Goal: Task Accomplishment & Management: Complete application form

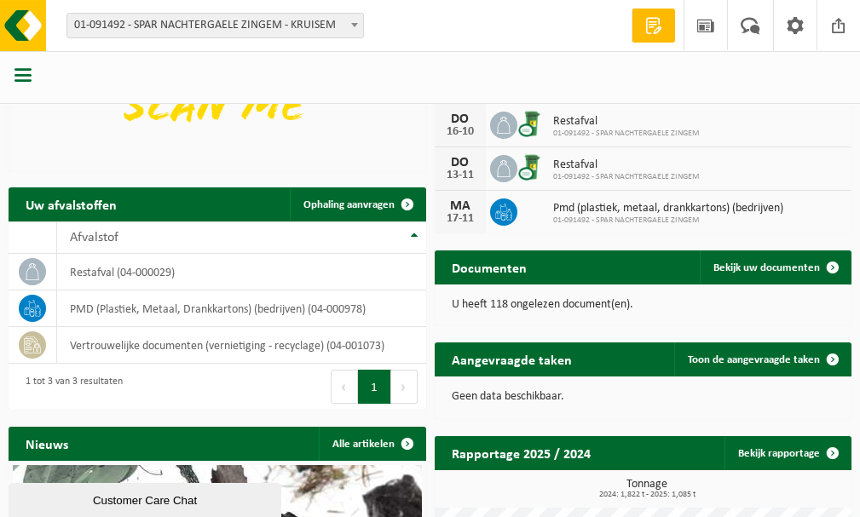
scroll to position [341, 0]
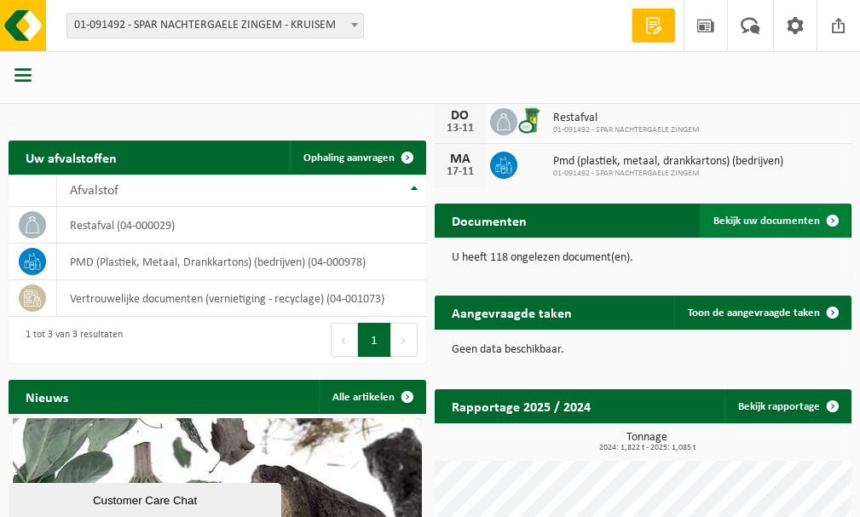
click at [755, 220] on span "Bekijk uw documenten" at bounding box center [766, 221] width 106 height 11
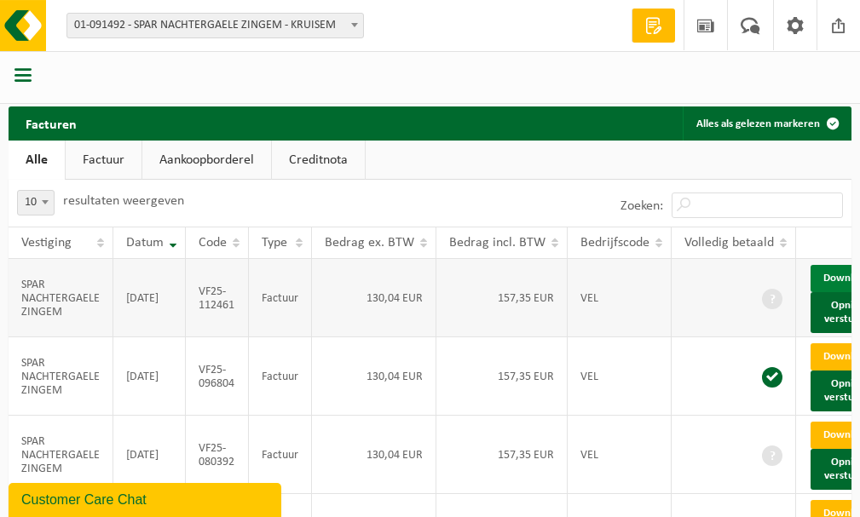
click at [820, 275] on link "Download" at bounding box center [851, 278] width 83 height 27
click at [355, 23] on b at bounding box center [354, 25] width 7 height 4
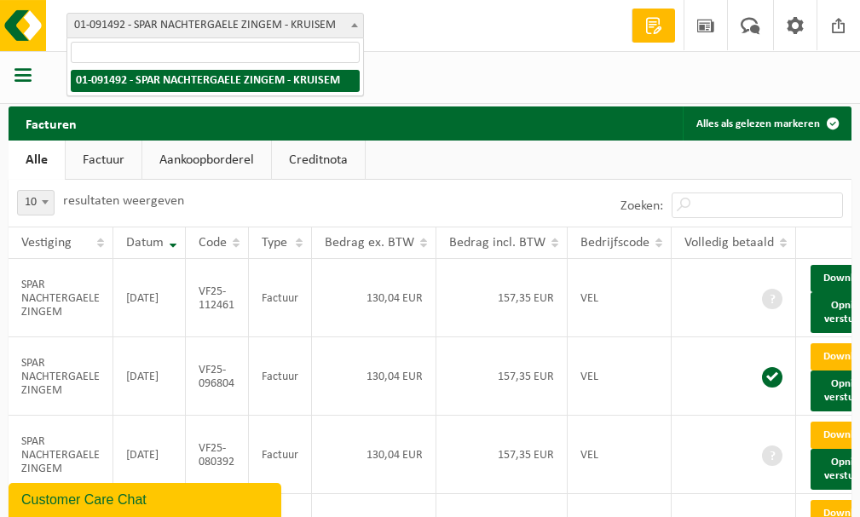
click at [355, 23] on b at bounding box center [354, 25] width 7 height 4
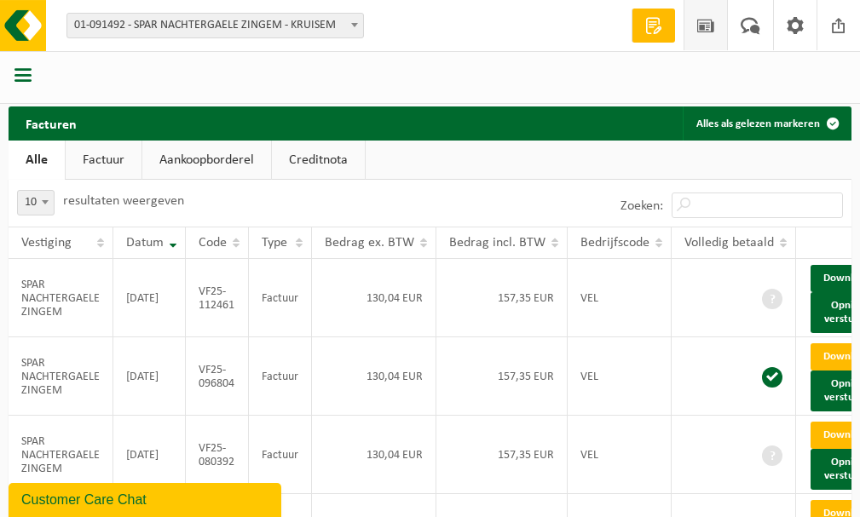
click at [700, 29] on span at bounding box center [706, 25] width 26 height 50
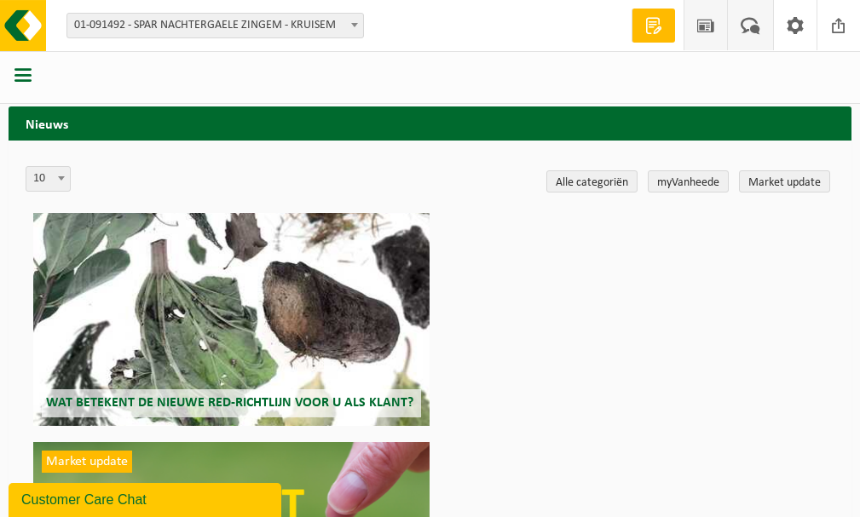
click at [750, 22] on span at bounding box center [750, 25] width 28 height 50
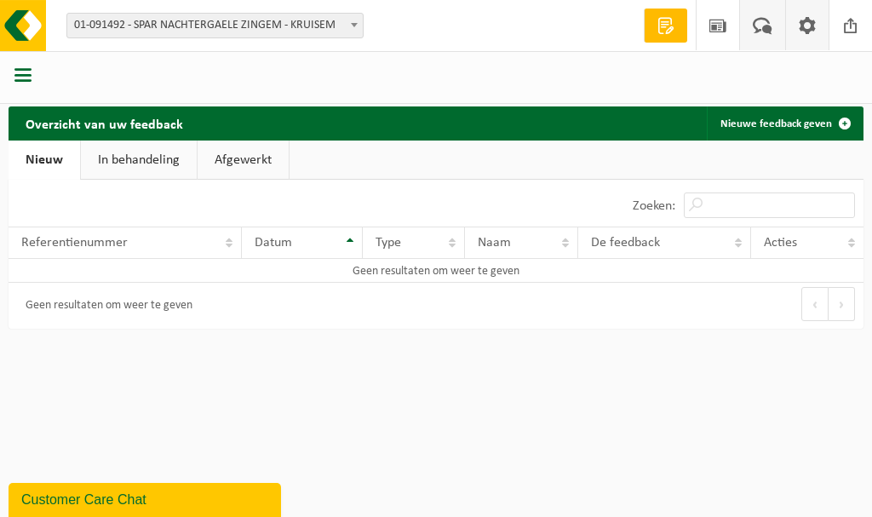
click at [808, 26] on span at bounding box center [808, 25] width 26 height 50
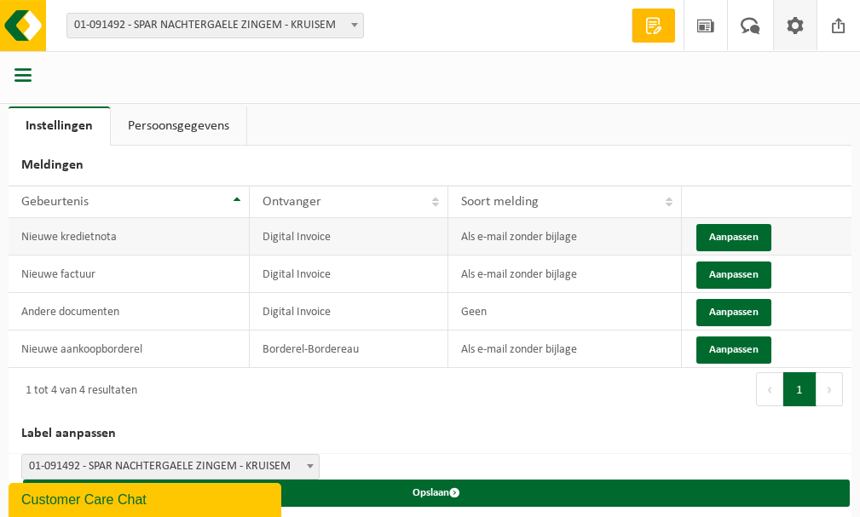
click at [89, 235] on td "Nieuwe kredietnota" at bounding box center [129, 236] width 241 height 37
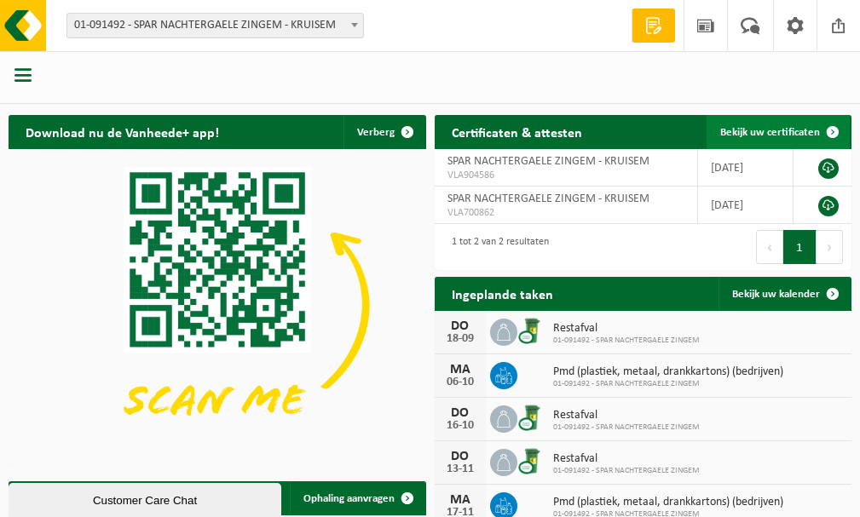
click at [775, 135] on span "Bekijk uw certificaten" at bounding box center [770, 132] width 100 height 11
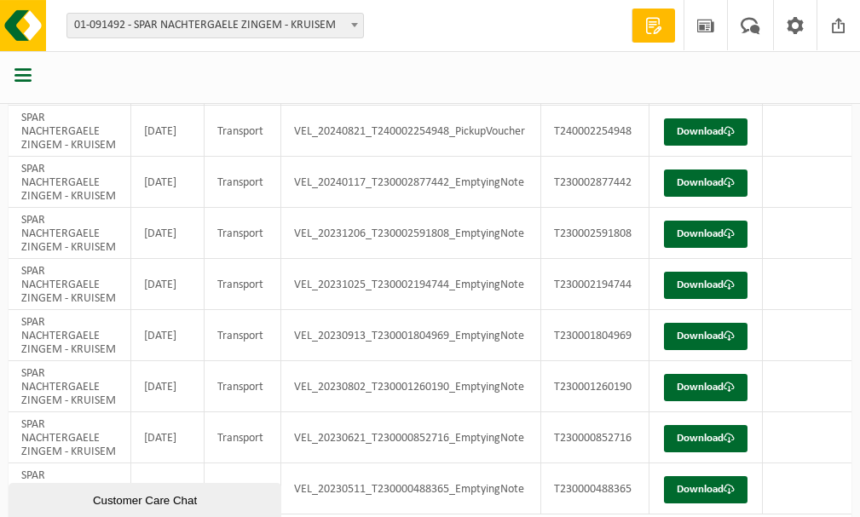
scroll to position [316, 0]
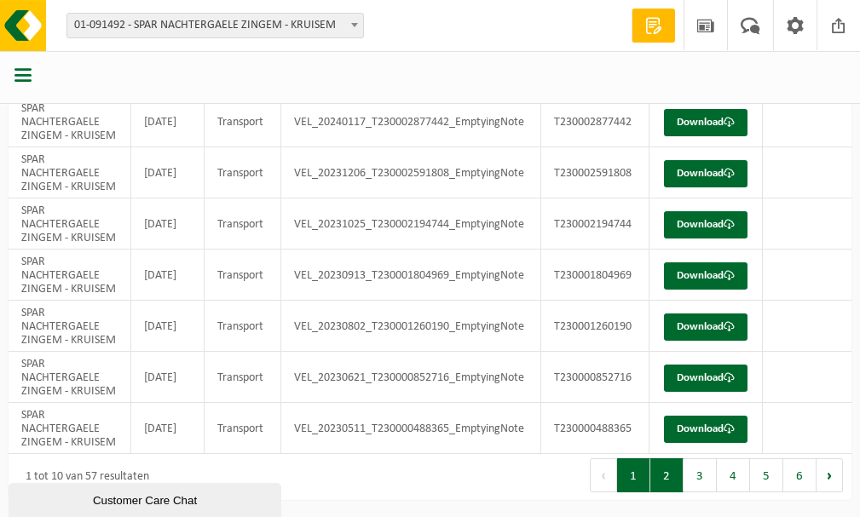
click at [673, 478] on button "2" at bounding box center [666, 475] width 33 height 34
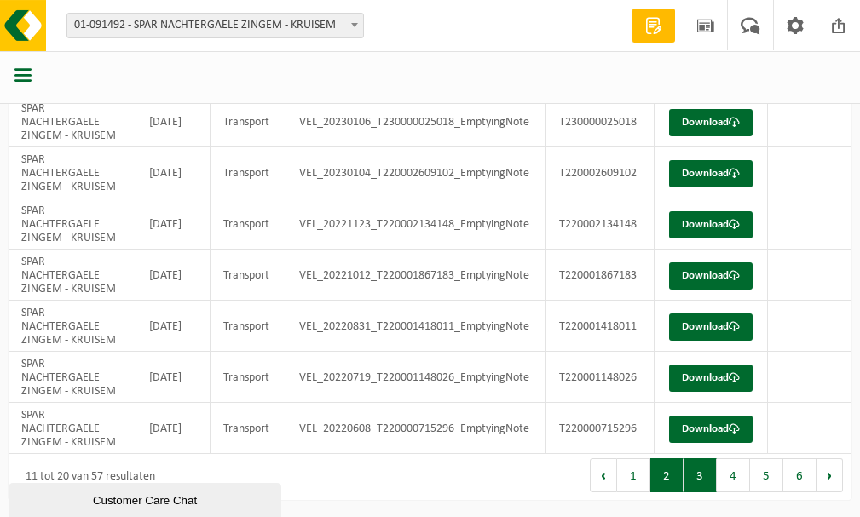
click at [698, 478] on button "3" at bounding box center [699, 475] width 33 height 34
click at [630, 476] on button "1" at bounding box center [633, 475] width 33 height 34
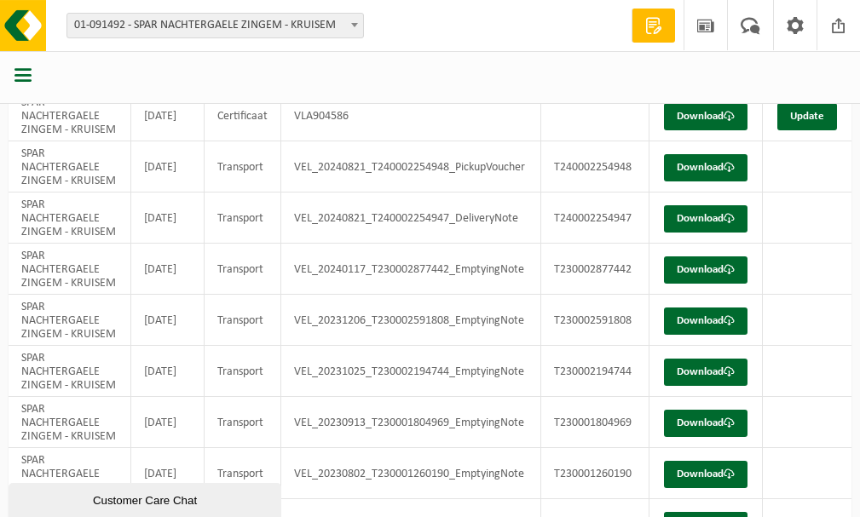
scroll to position [0, 0]
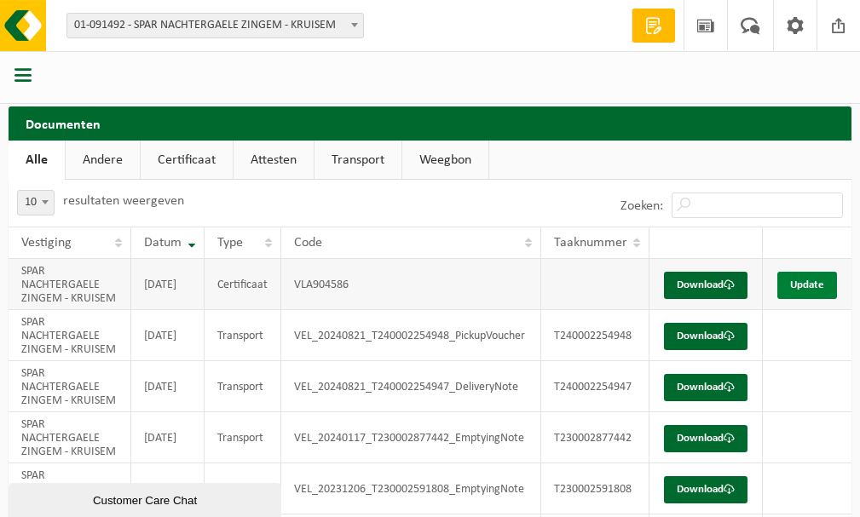
click at [817, 285] on link "Update" at bounding box center [807, 285] width 60 height 27
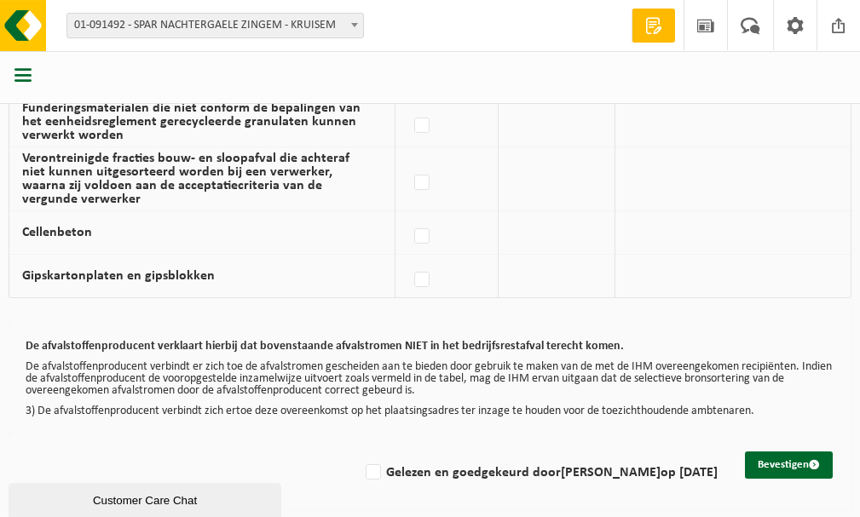
scroll to position [1345, 0]
click at [767, 458] on button "Bevestigen" at bounding box center [789, 464] width 88 height 27
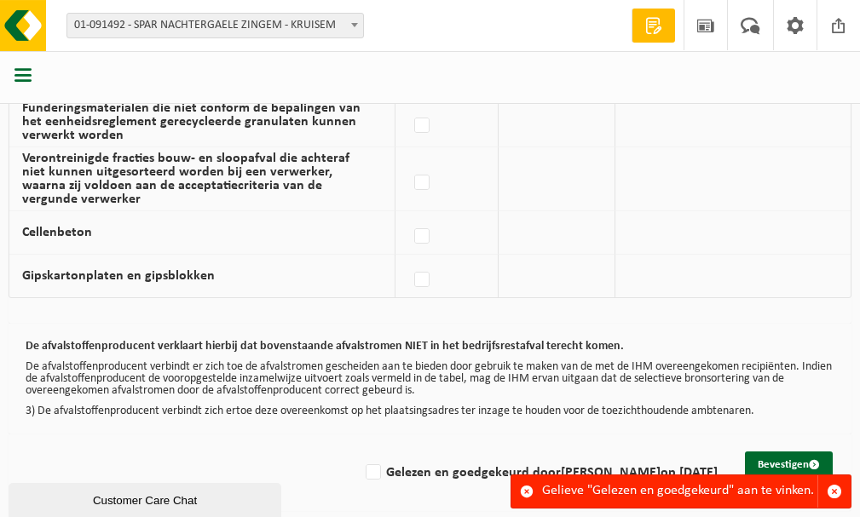
scroll to position [1345, 0]
click at [362, 475] on label "Gelezen en goedgekeurd door SABINE NACHTERGAELE op 08/09/25" at bounding box center [539, 472] width 355 height 26
click at [359, 451] on input "Gelezen en goedgekeurd door SABINE NACHTERGAELE op 08/09/25" at bounding box center [359, 450] width 1 height 1
checkbox input "true"
click at [774, 457] on button "Bevestigen" at bounding box center [789, 464] width 88 height 27
